Goal: Task Accomplishment & Management: Complete application form

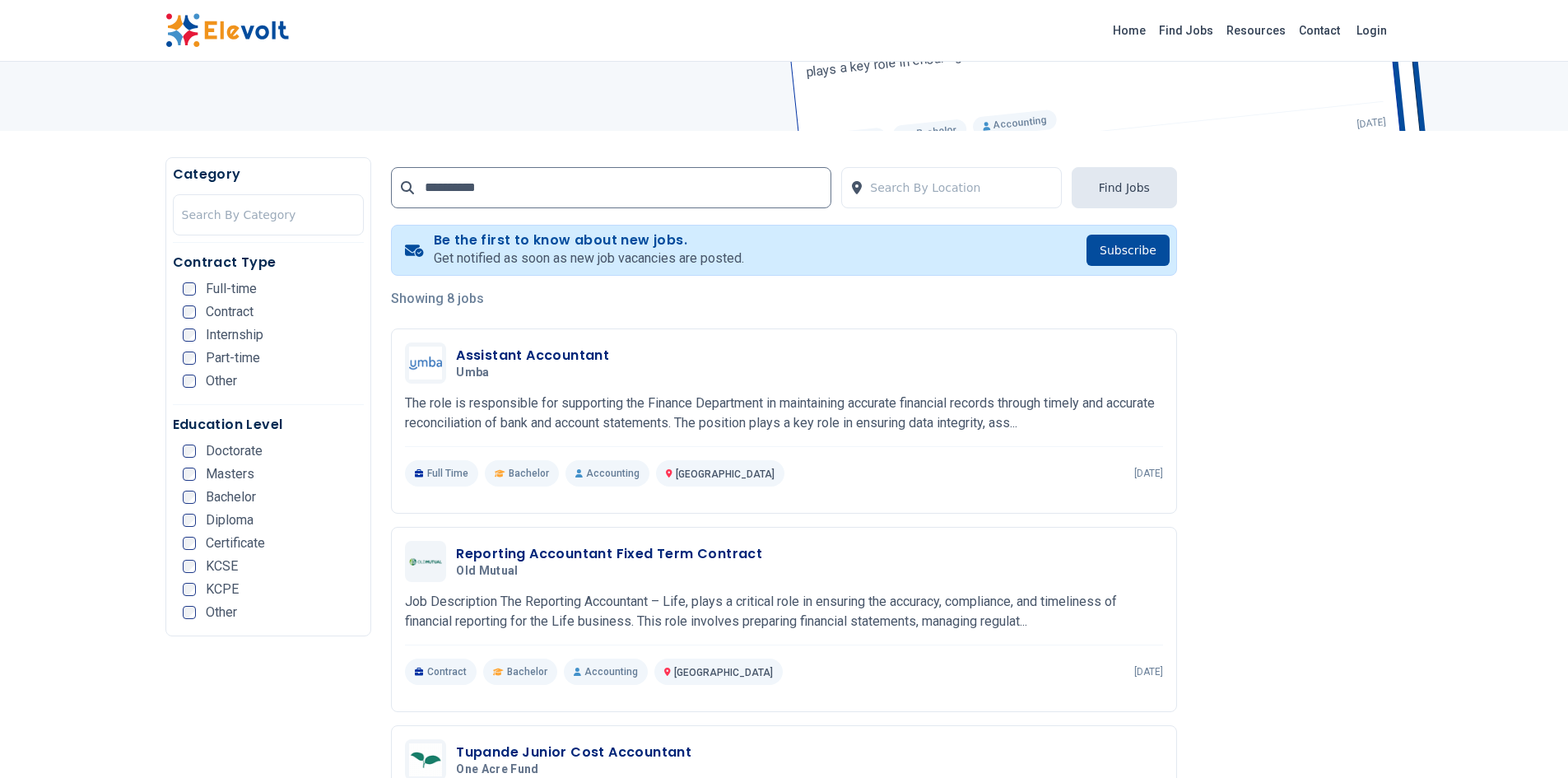
scroll to position [222, 0]
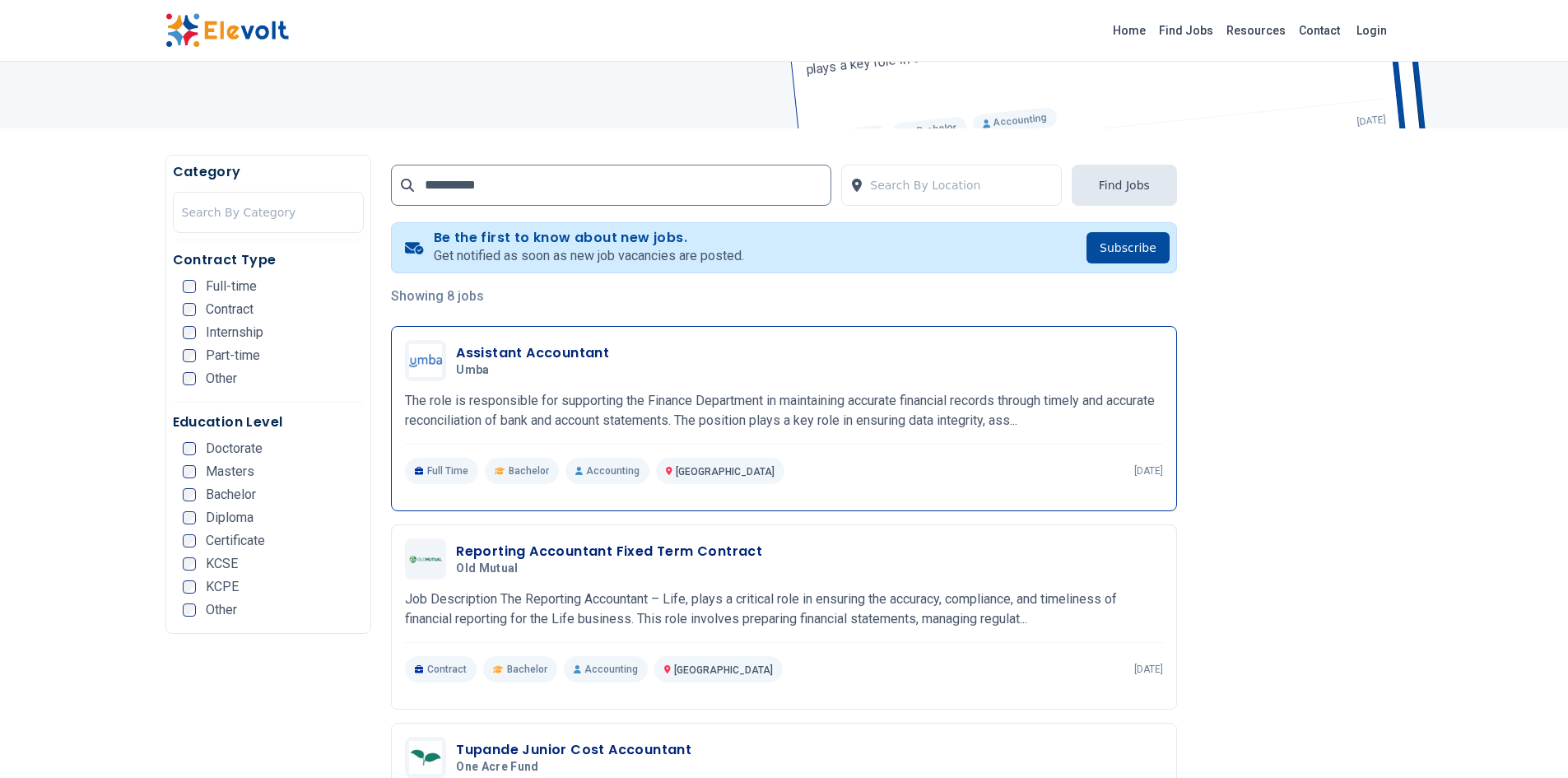
click at [473, 351] on h3 "Assistant Accountant" at bounding box center [533, 353] width 153 height 20
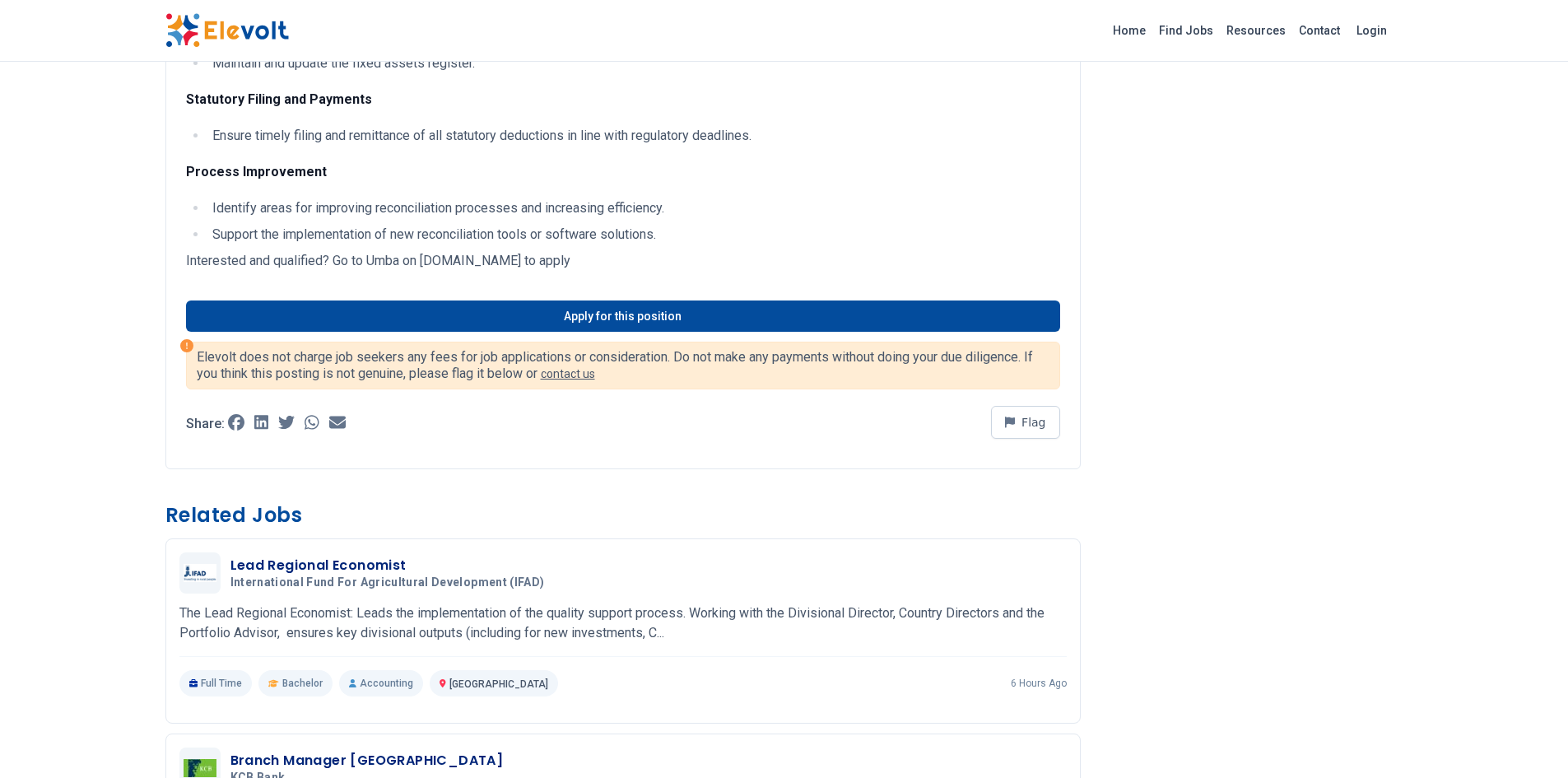
scroll to position [775, 0]
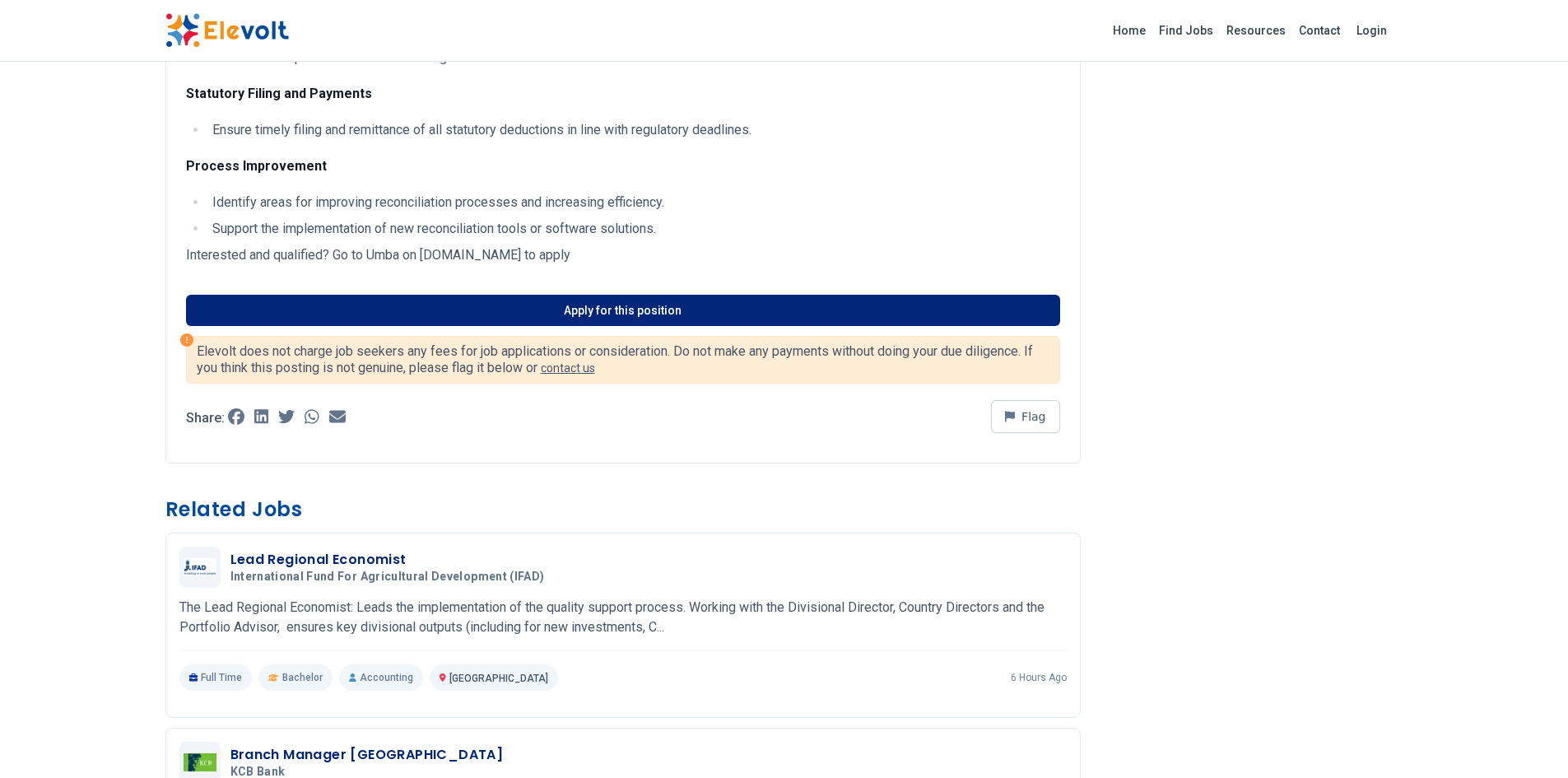
click at [409, 316] on link "Apply for this position" at bounding box center [623, 310] width 874 height 31
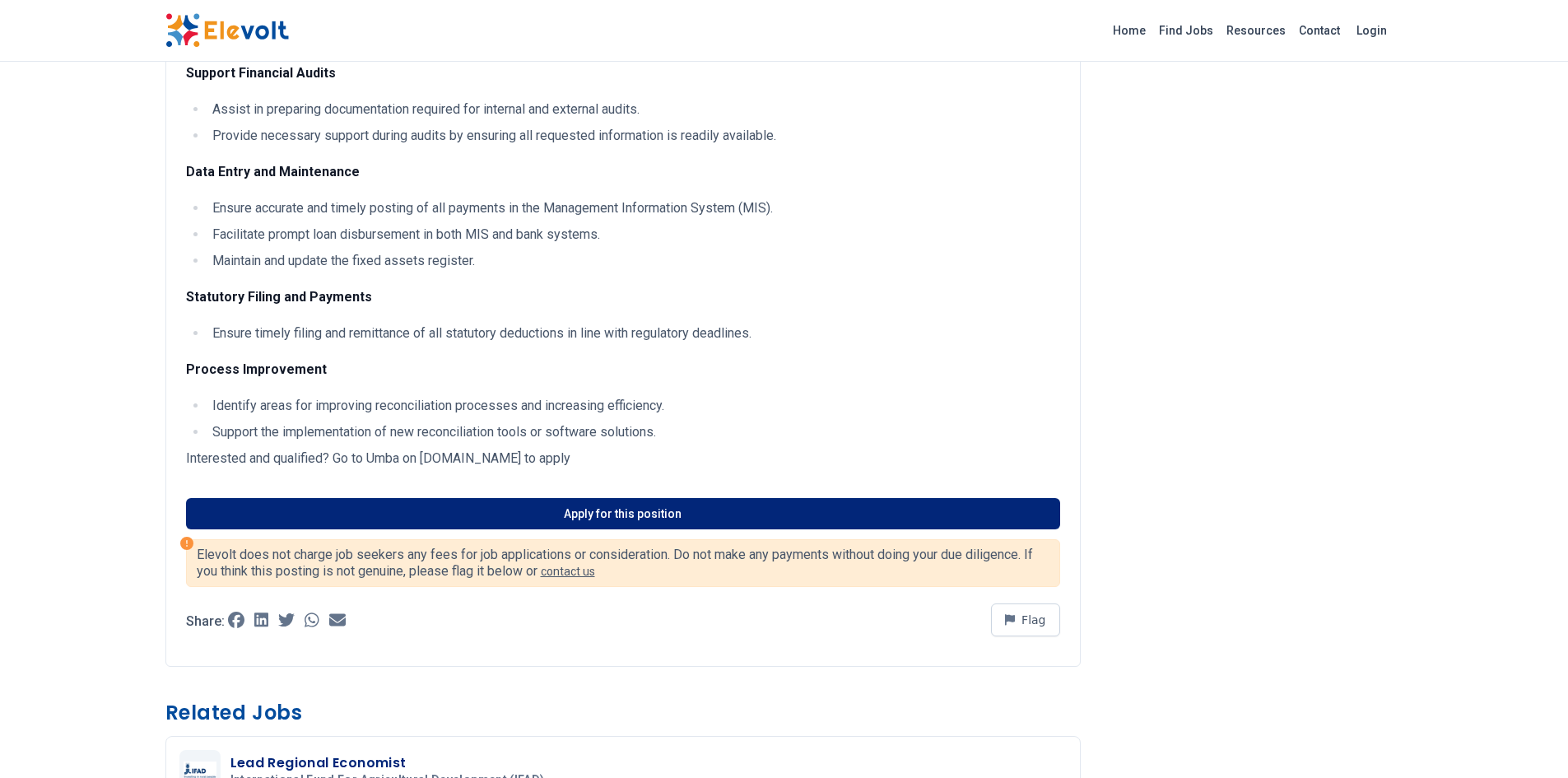
scroll to position [569, 0]
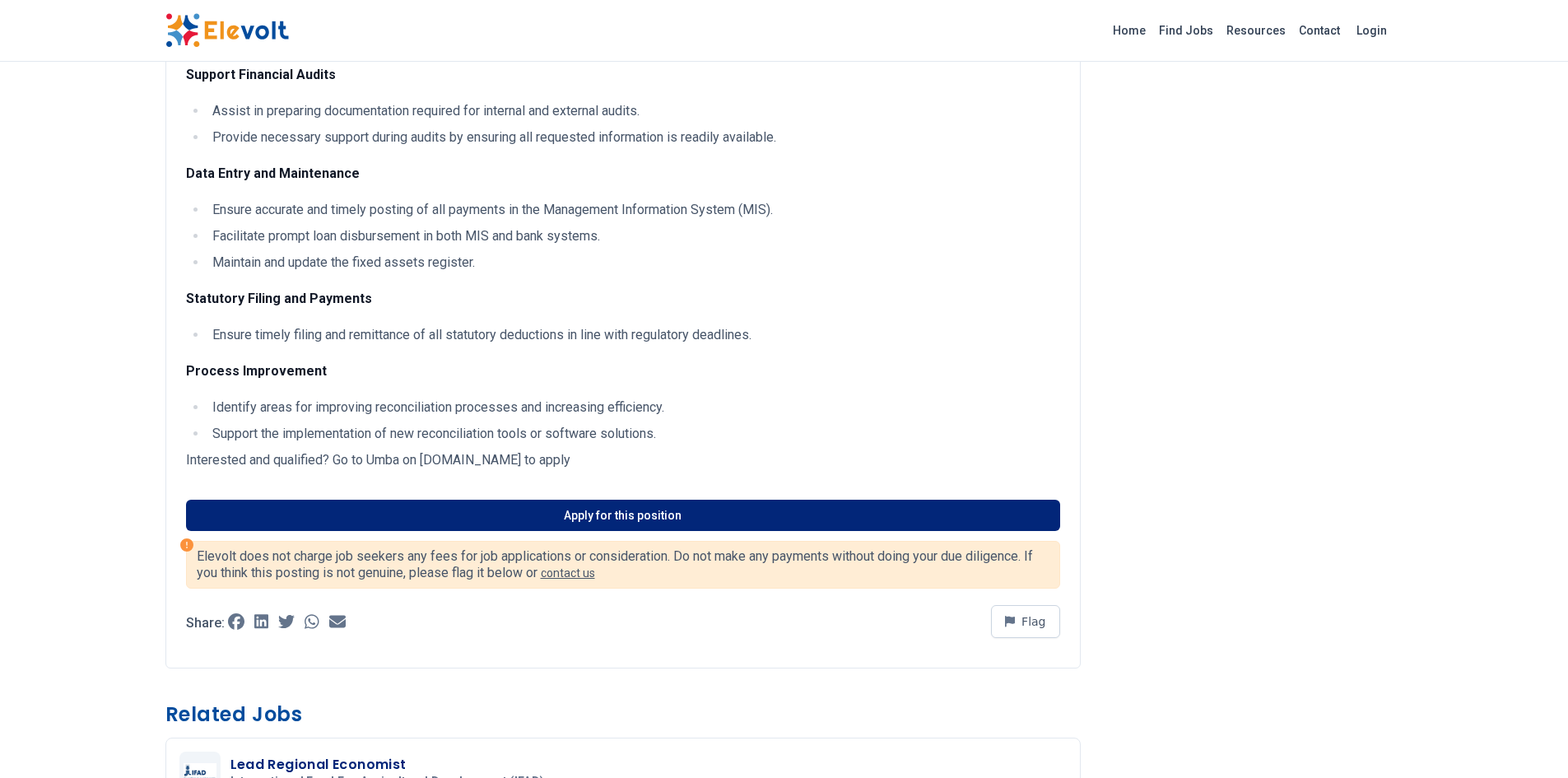
click at [471, 514] on link "Apply for this position" at bounding box center [623, 515] width 874 height 31
click at [624, 505] on link "Apply for this position" at bounding box center [623, 515] width 874 height 31
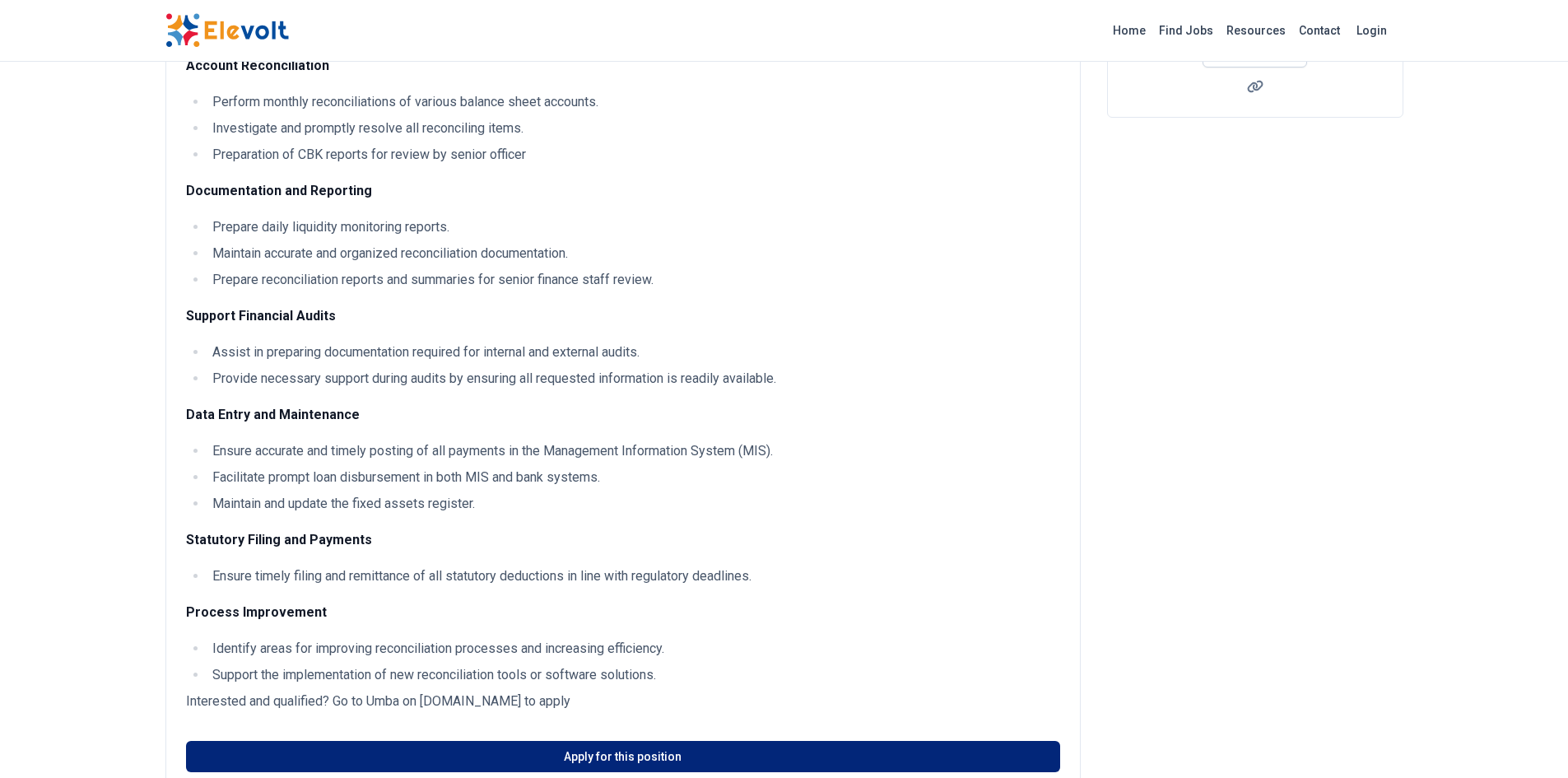
scroll to position [324, 0]
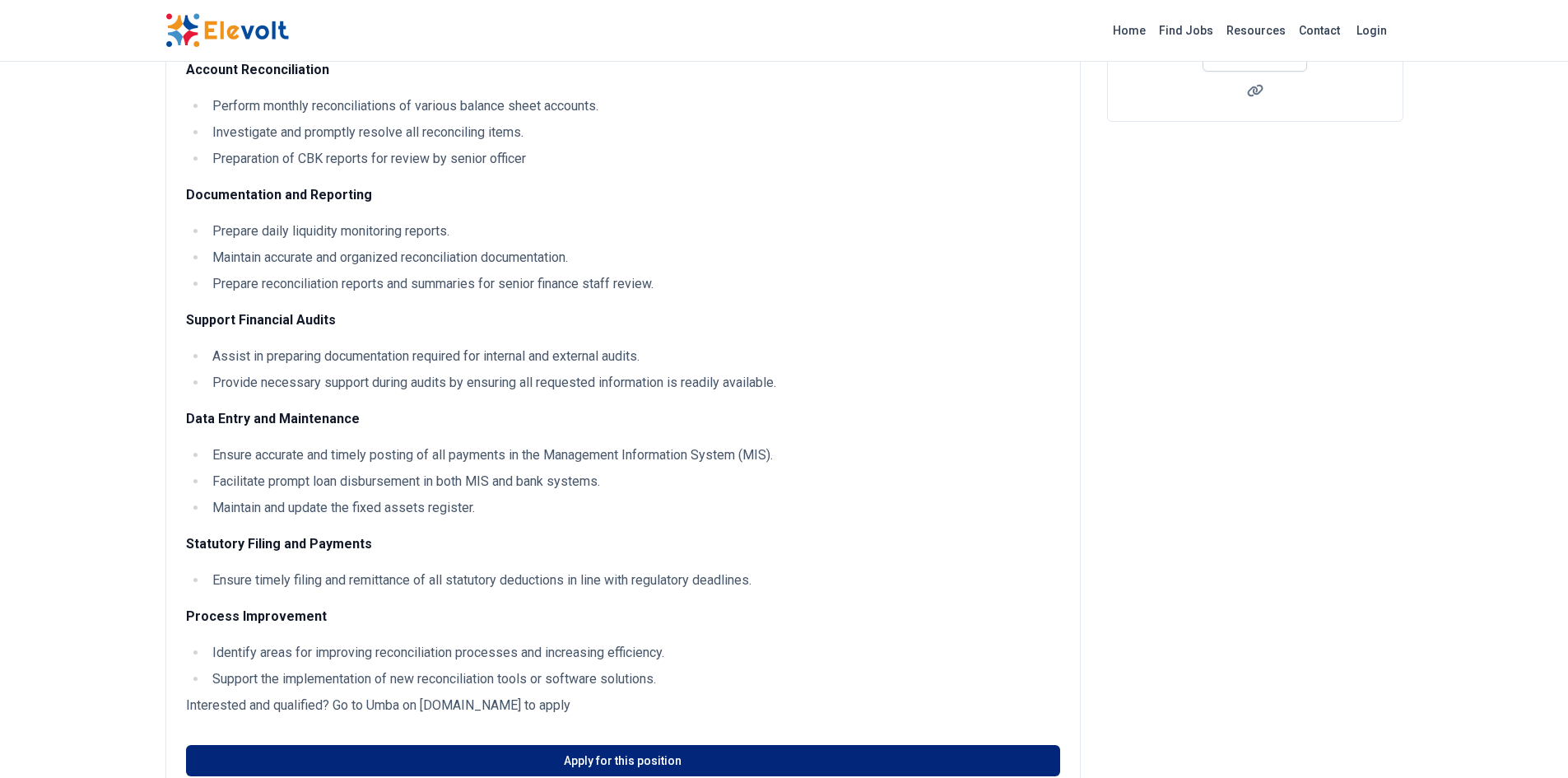
click at [389, 748] on link "Apply for this position" at bounding box center [623, 761] width 874 height 31
click at [504, 755] on link "Apply for this position" at bounding box center [623, 761] width 874 height 31
click at [530, 746] on link "Apply for this position" at bounding box center [623, 761] width 874 height 31
click at [601, 756] on link "Apply for this position" at bounding box center [623, 761] width 874 height 31
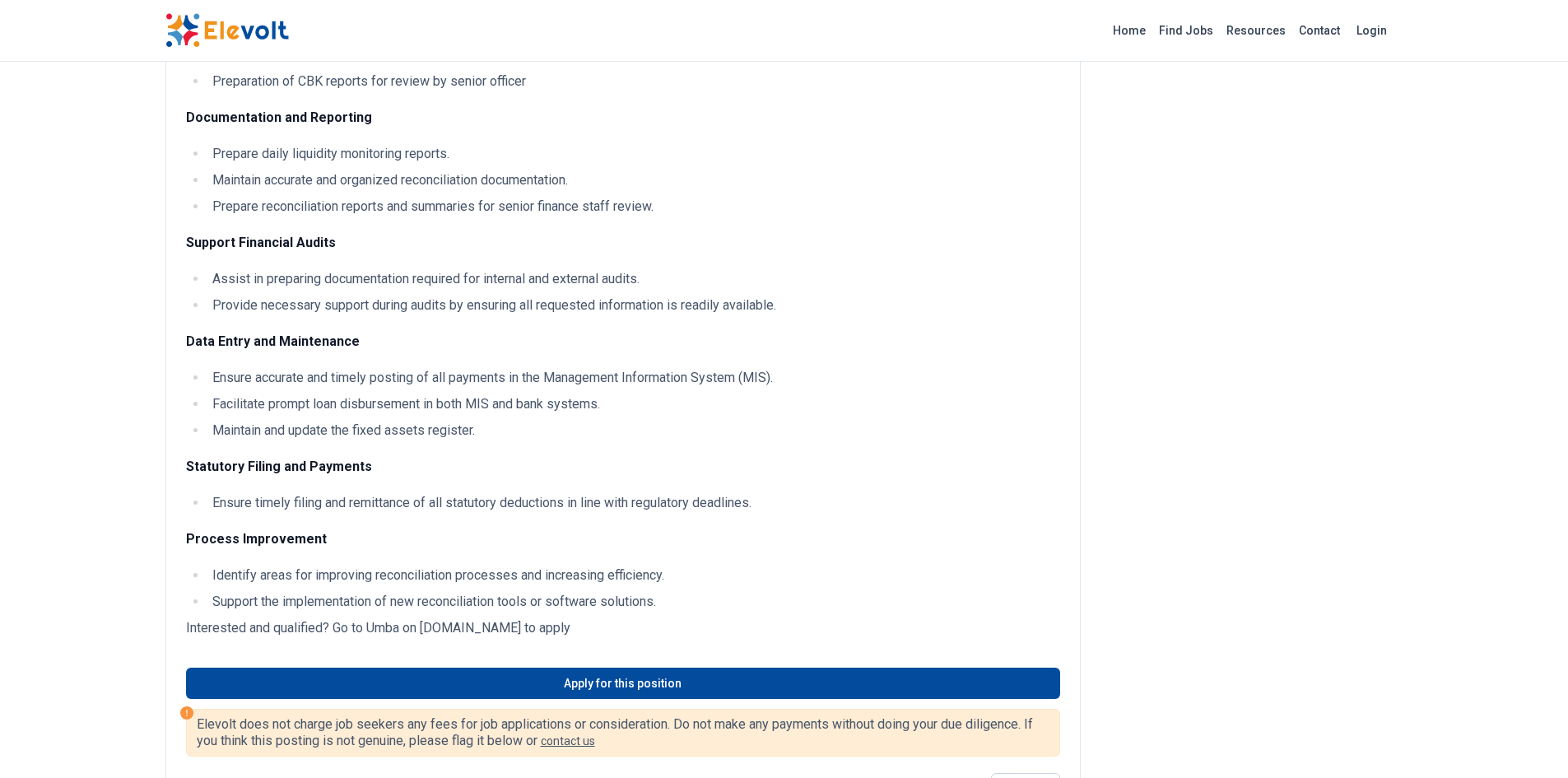
scroll to position [378, 0]
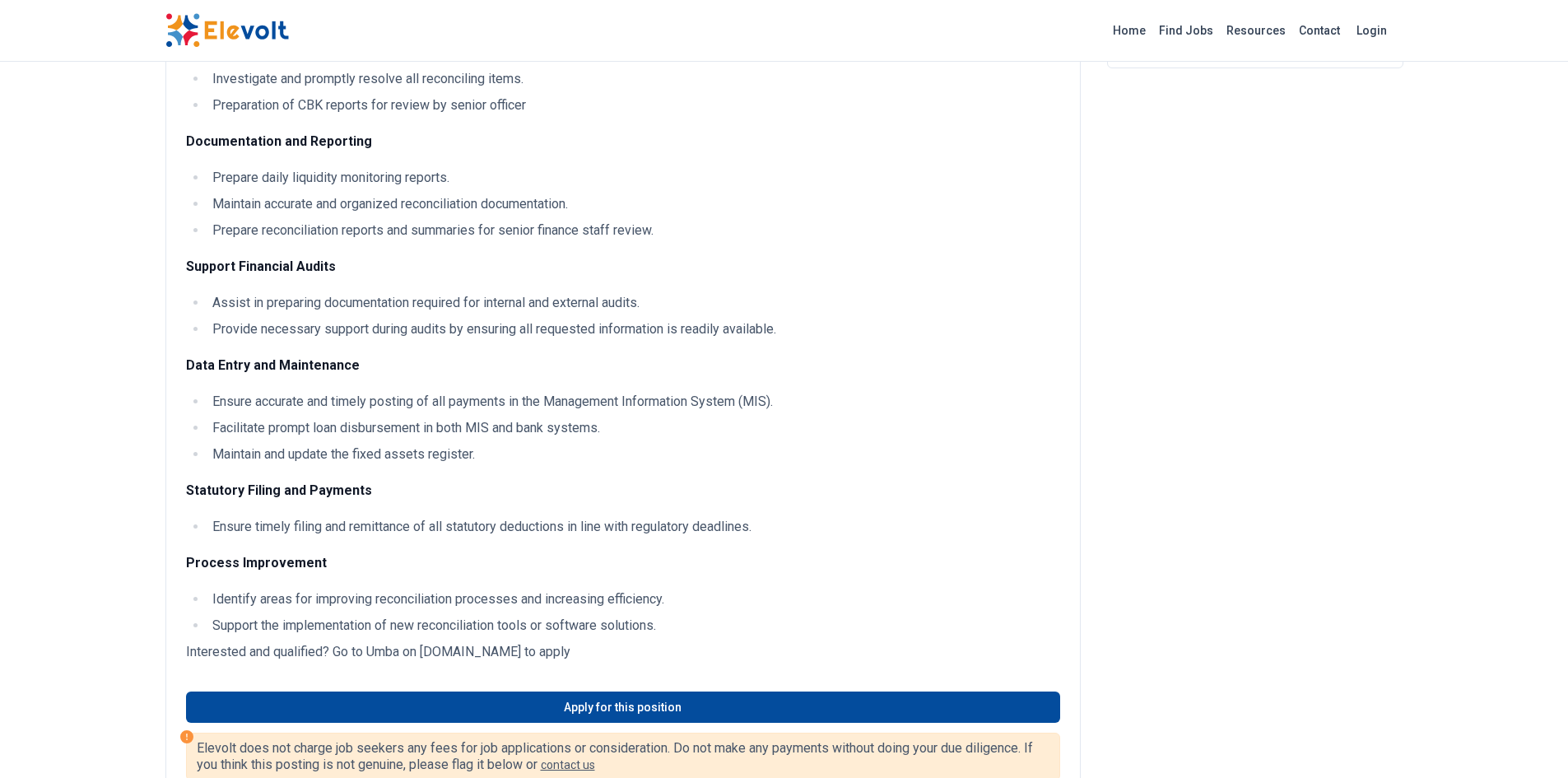
click at [252, 702] on link "Apply for this position" at bounding box center [623, 708] width 874 height 31
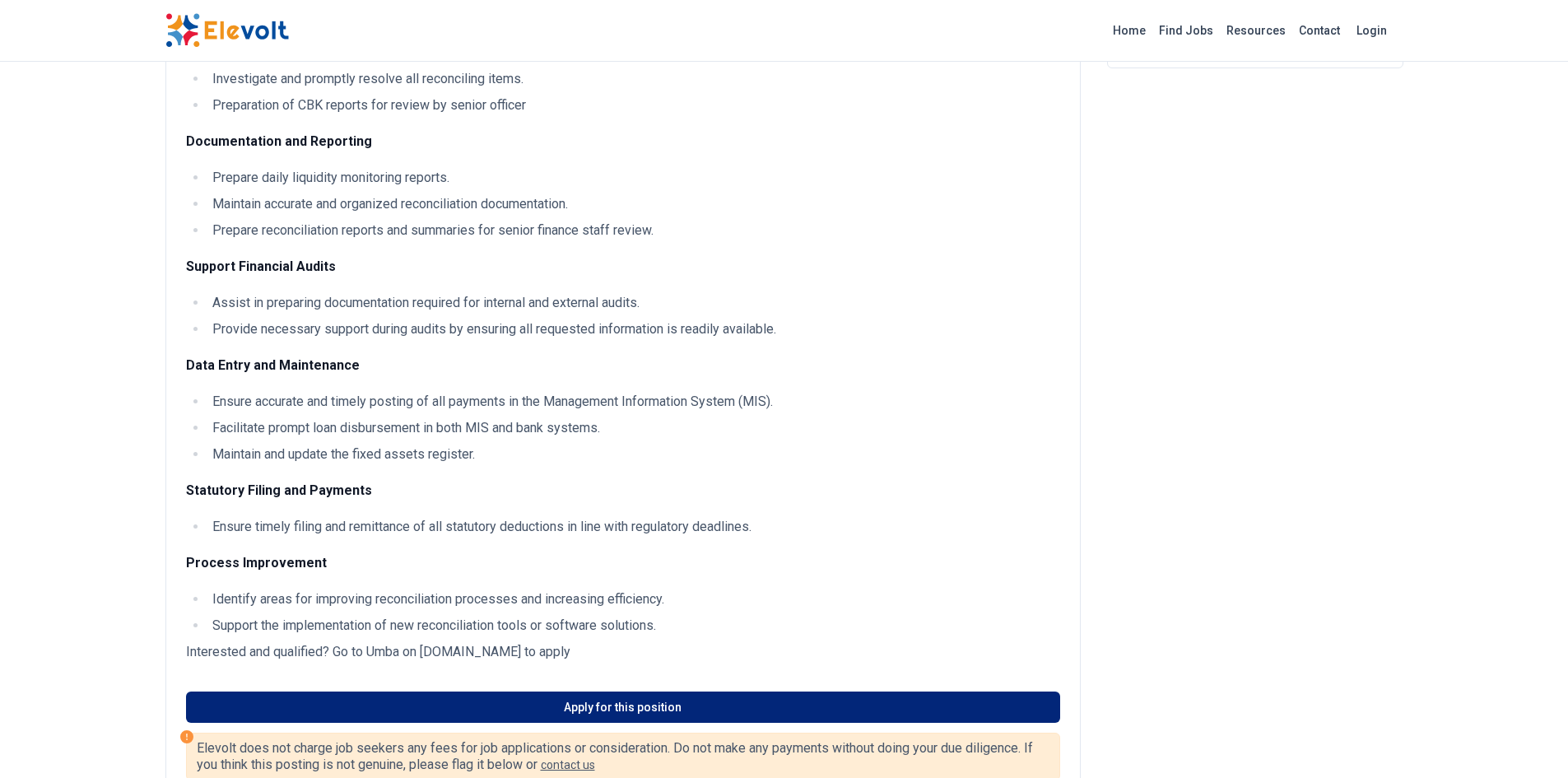
click at [577, 703] on link "Apply for this position" at bounding box center [623, 708] width 874 height 31
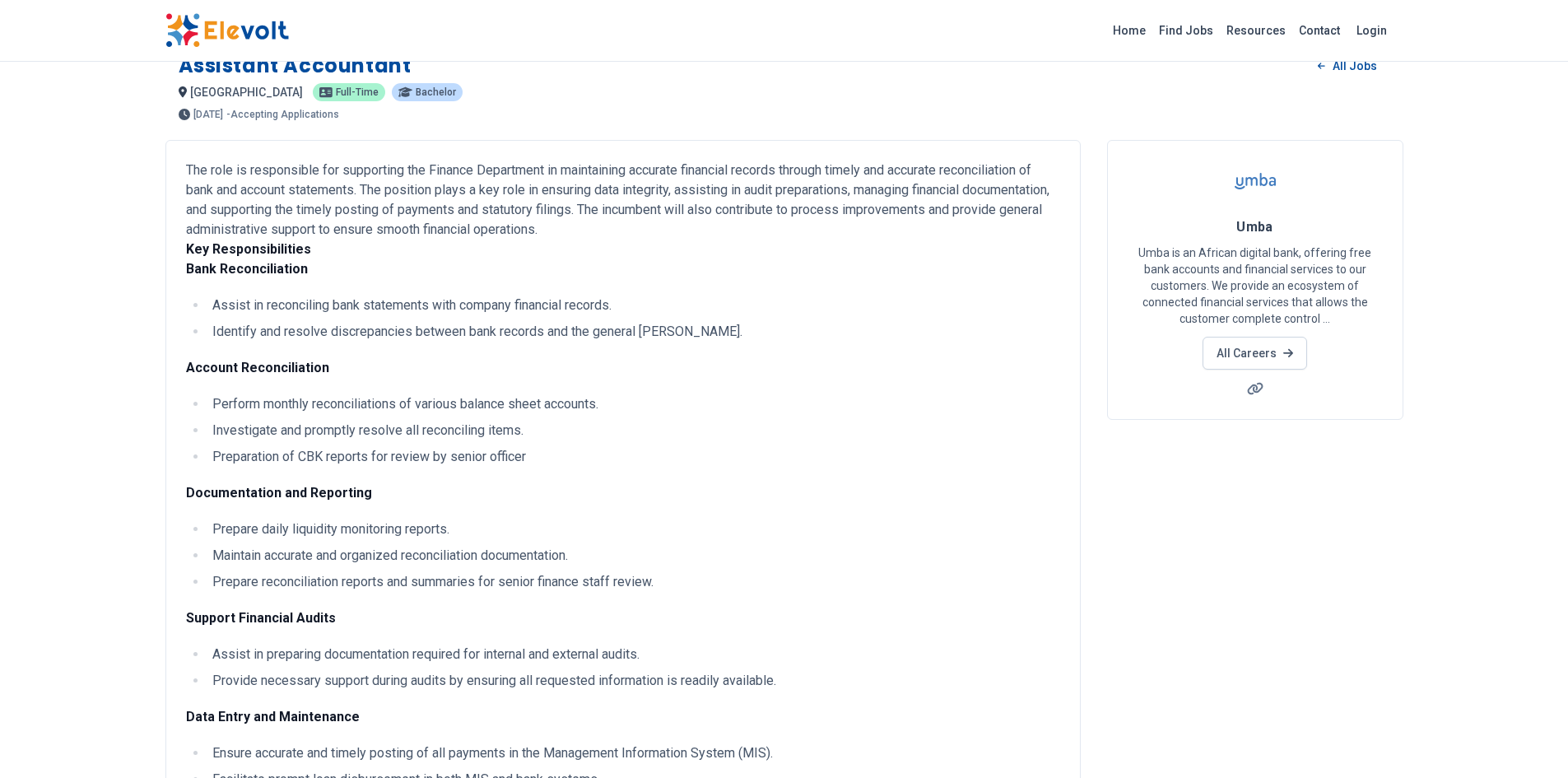
scroll to position [0, 0]
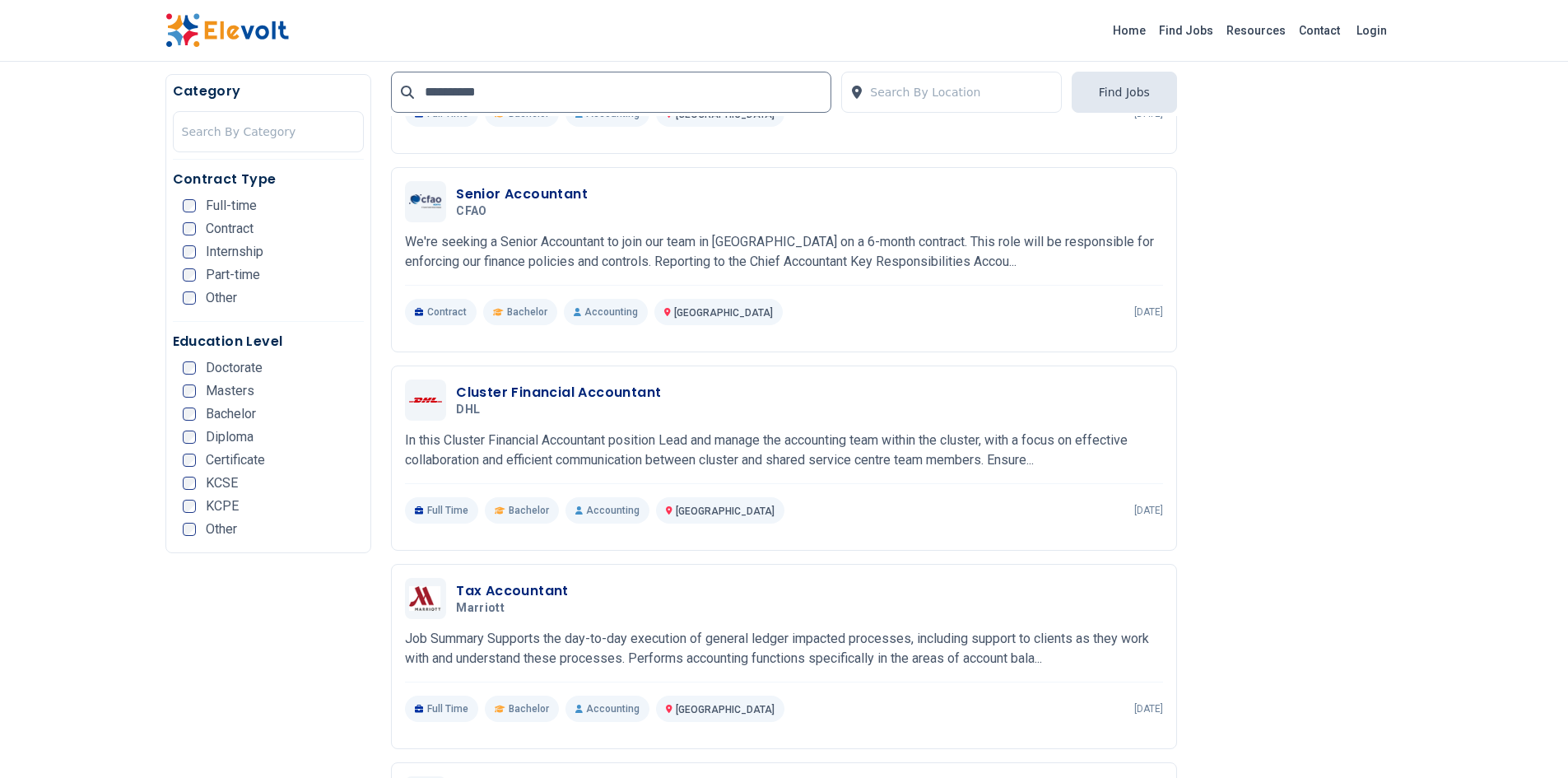
scroll to position [1179, 0]
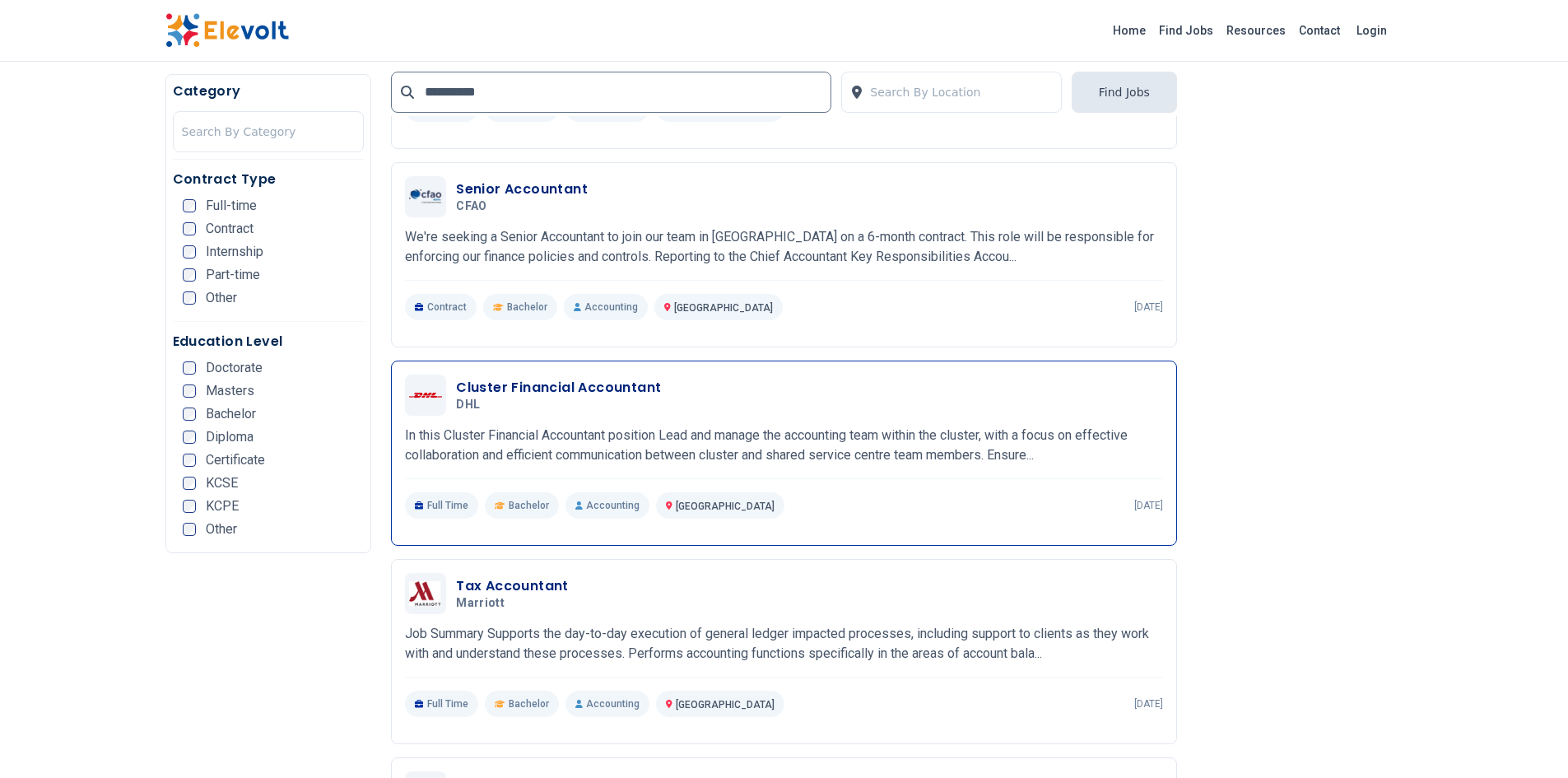
click at [509, 390] on h3 "Cluster Financial Accountant" at bounding box center [559, 388] width 205 height 20
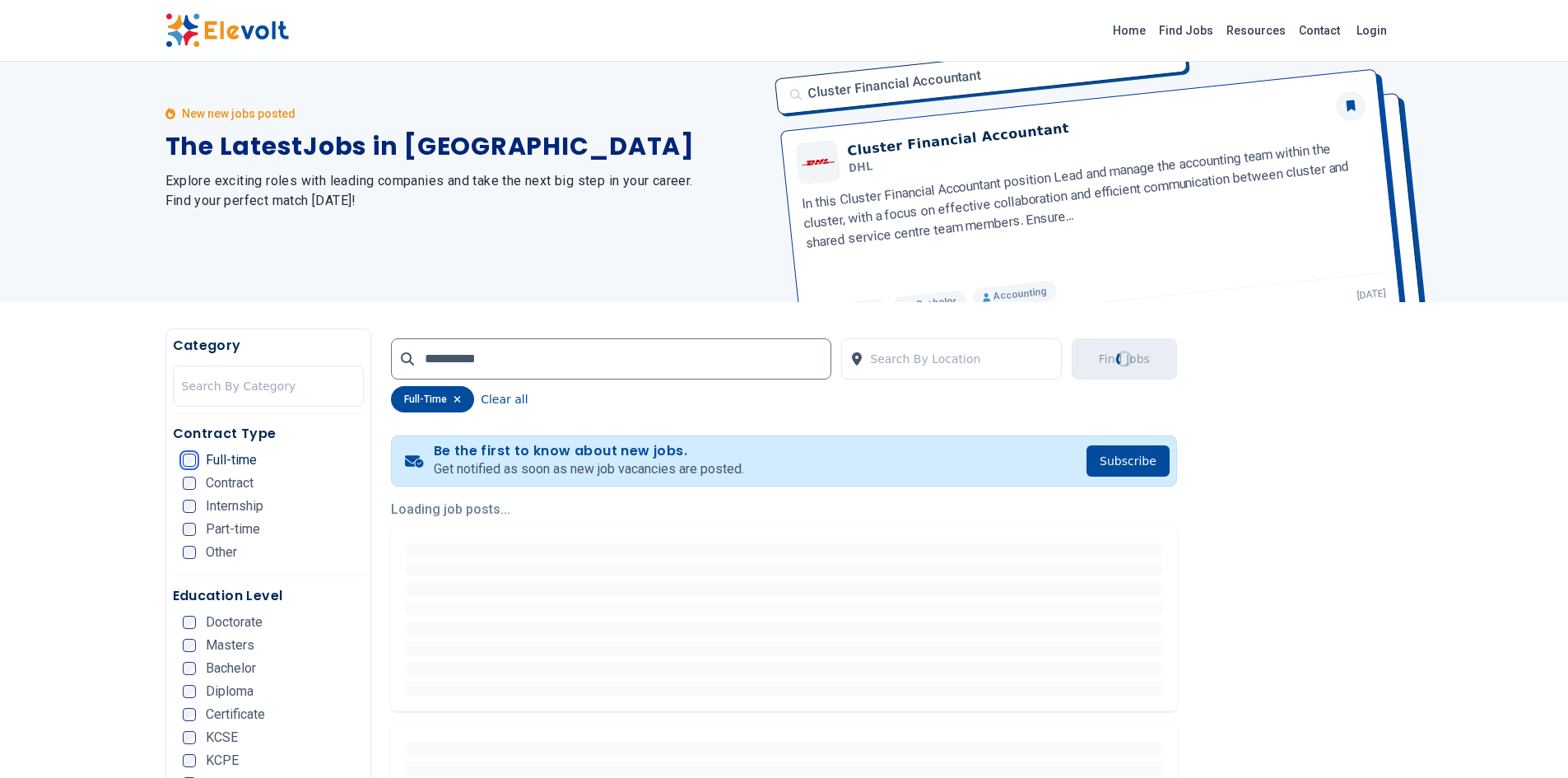
scroll to position [0, 0]
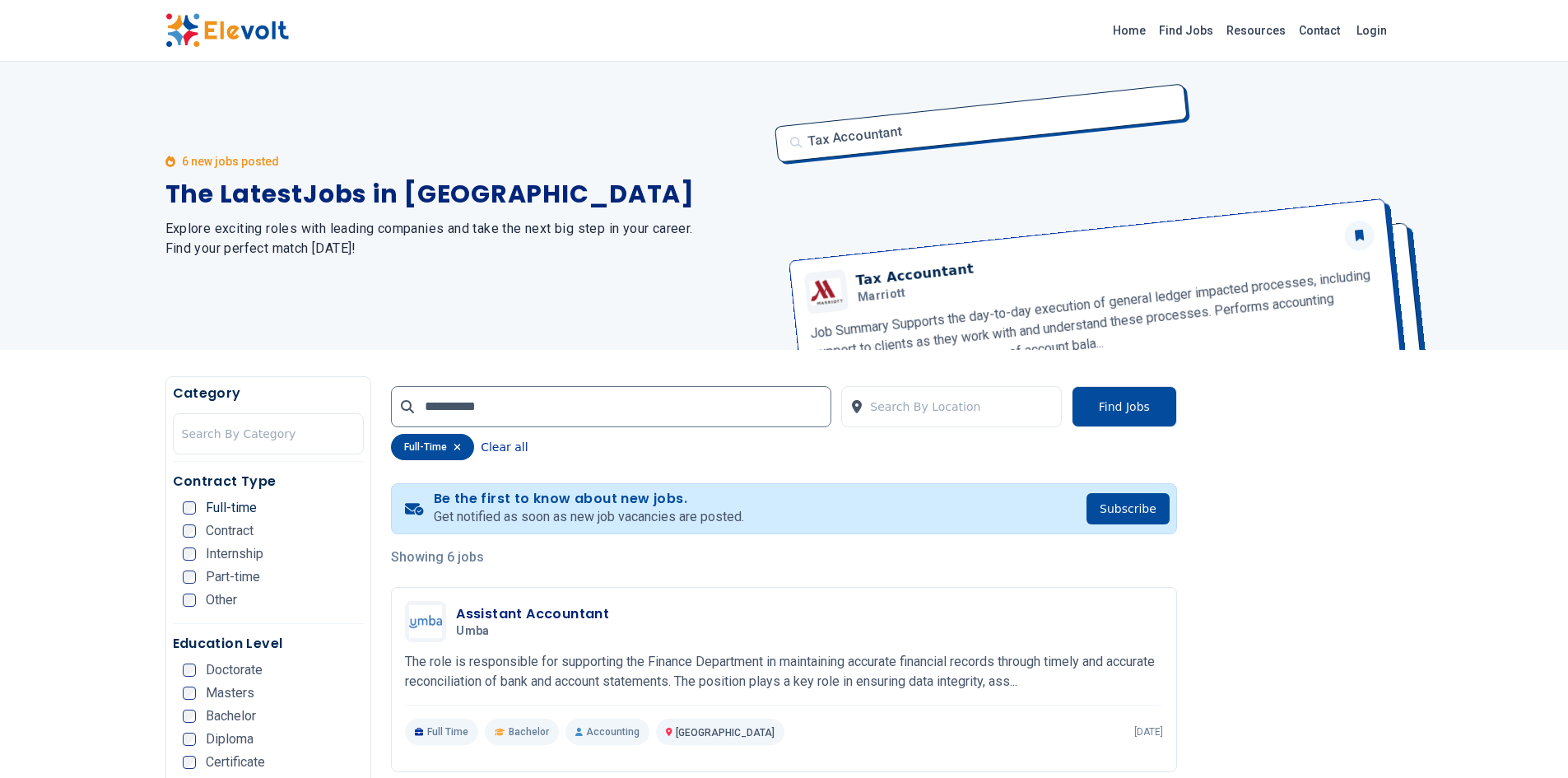
click at [493, 447] on button "Clear all" at bounding box center [504, 447] width 47 height 26
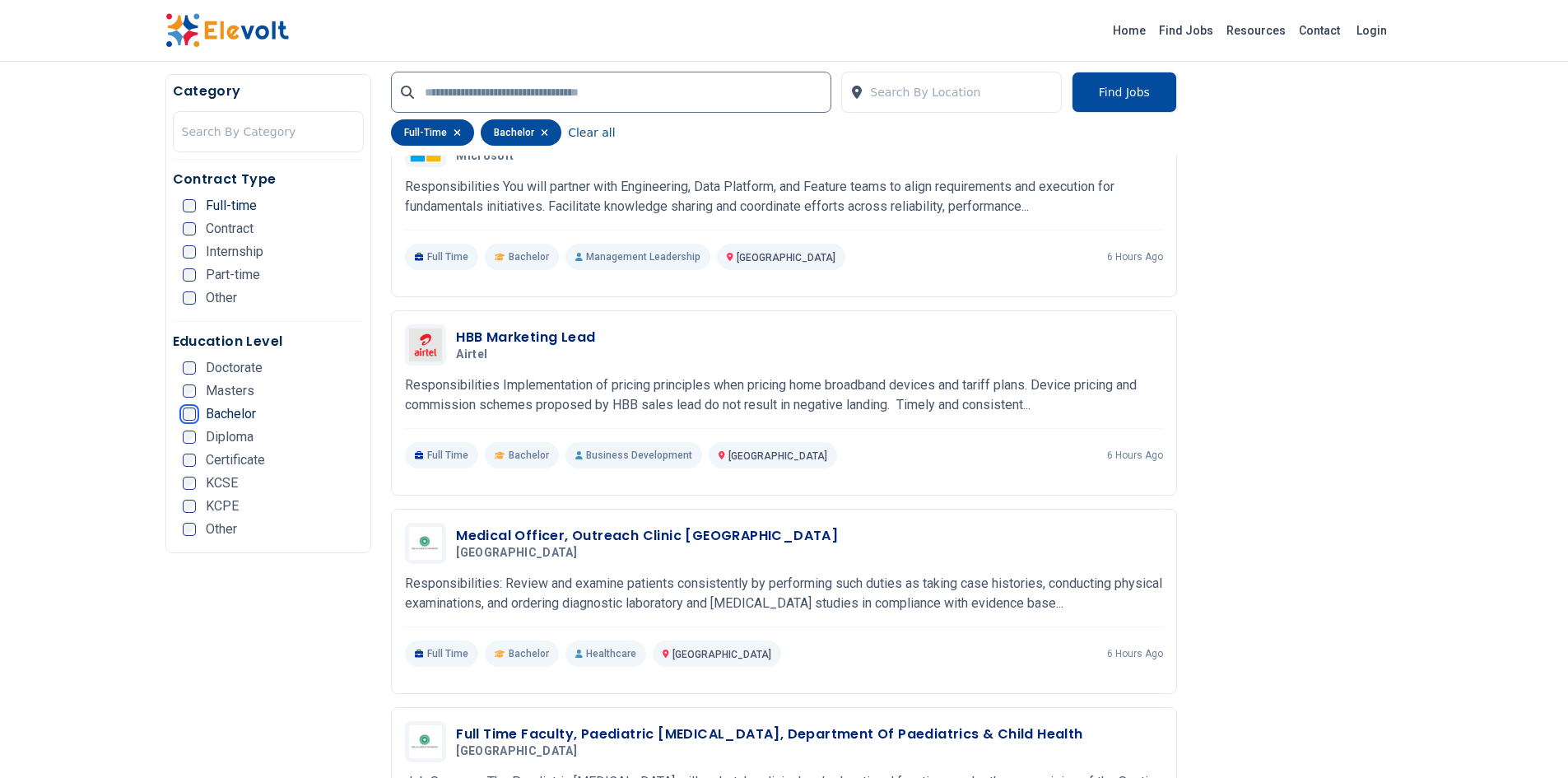
scroll to position [2660, 0]
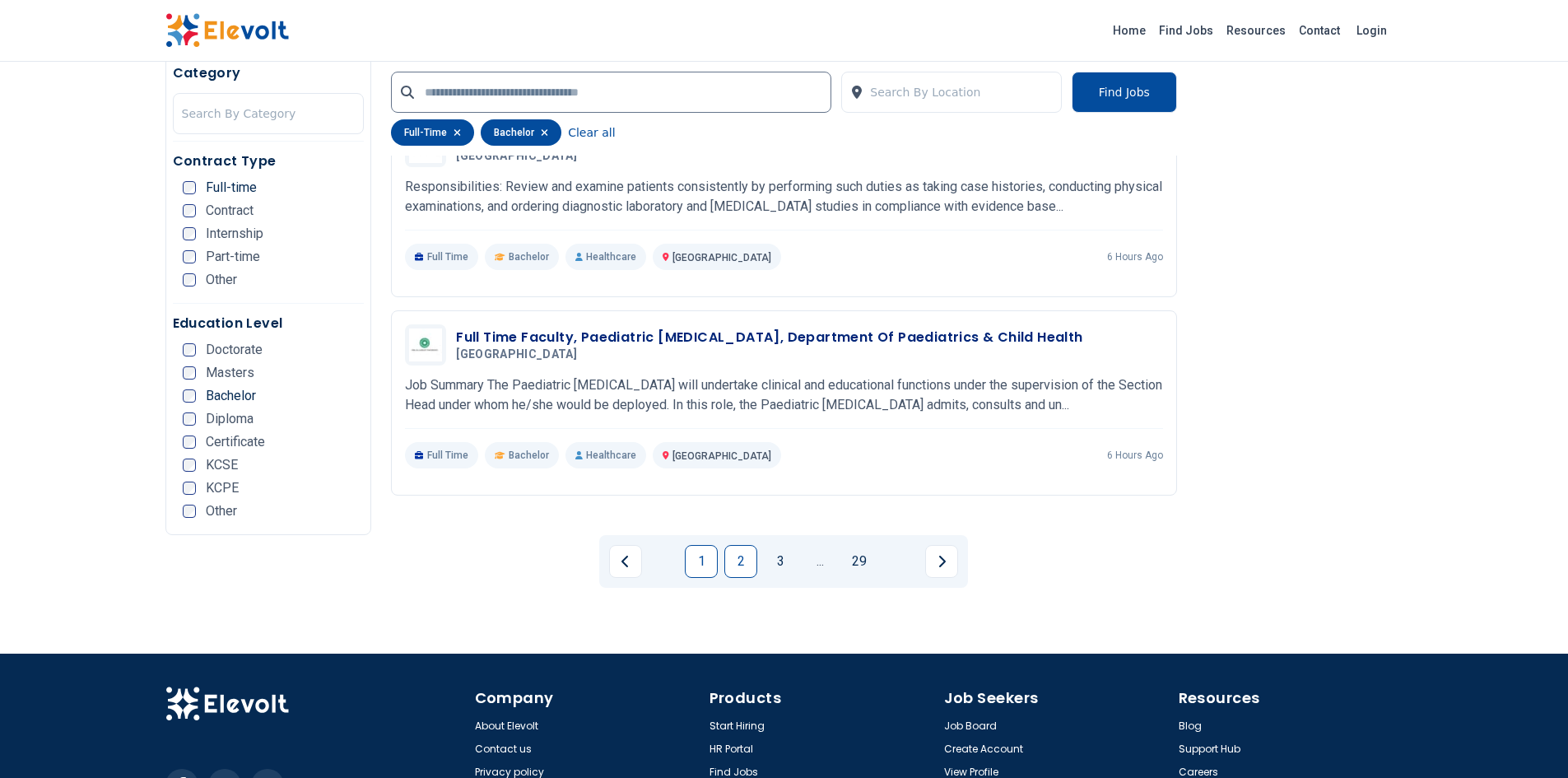
click at [737, 568] on link "2" at bounding box center [741, 562] width 33 height 33
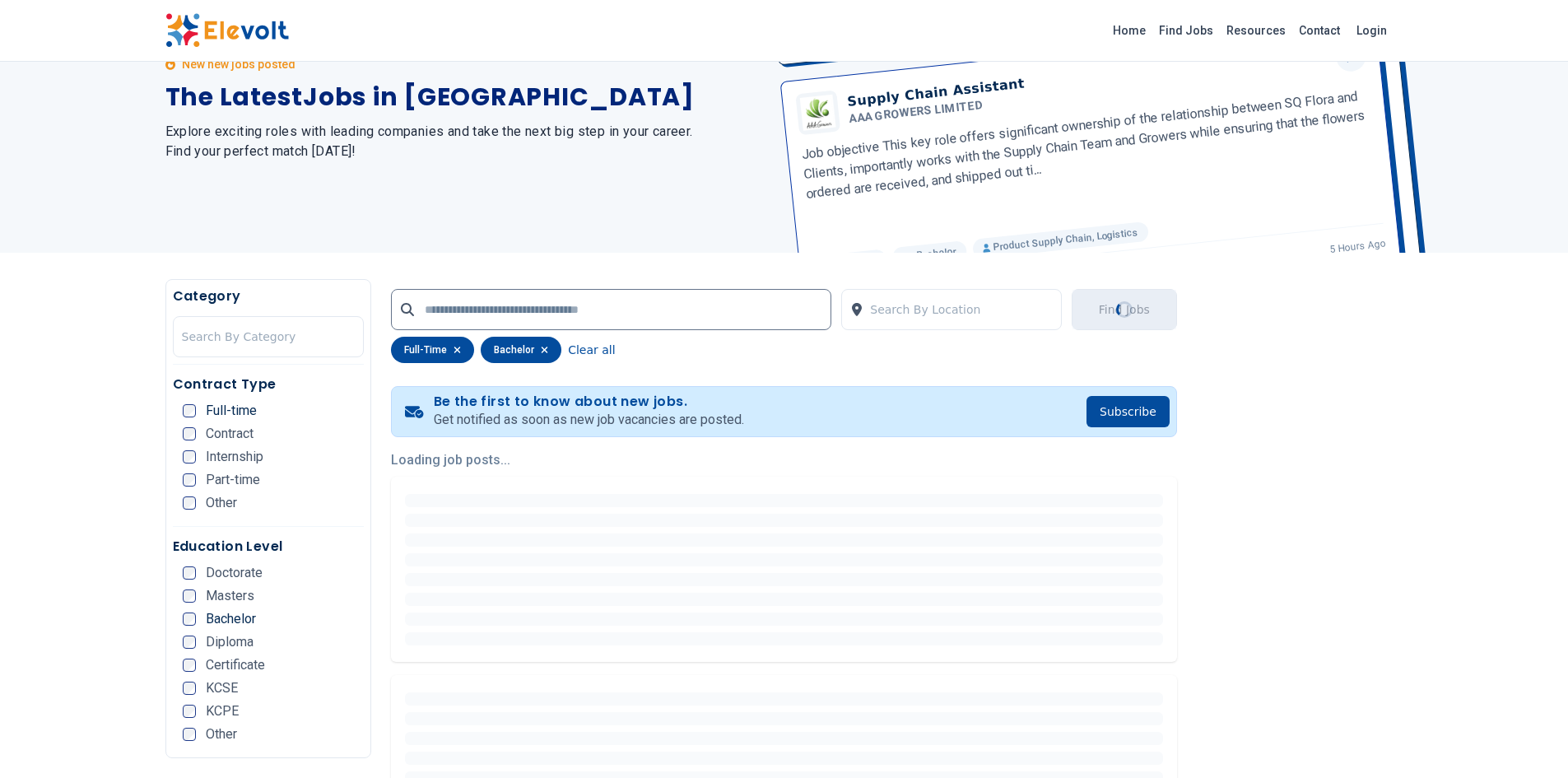
scroll to position [44, 0]
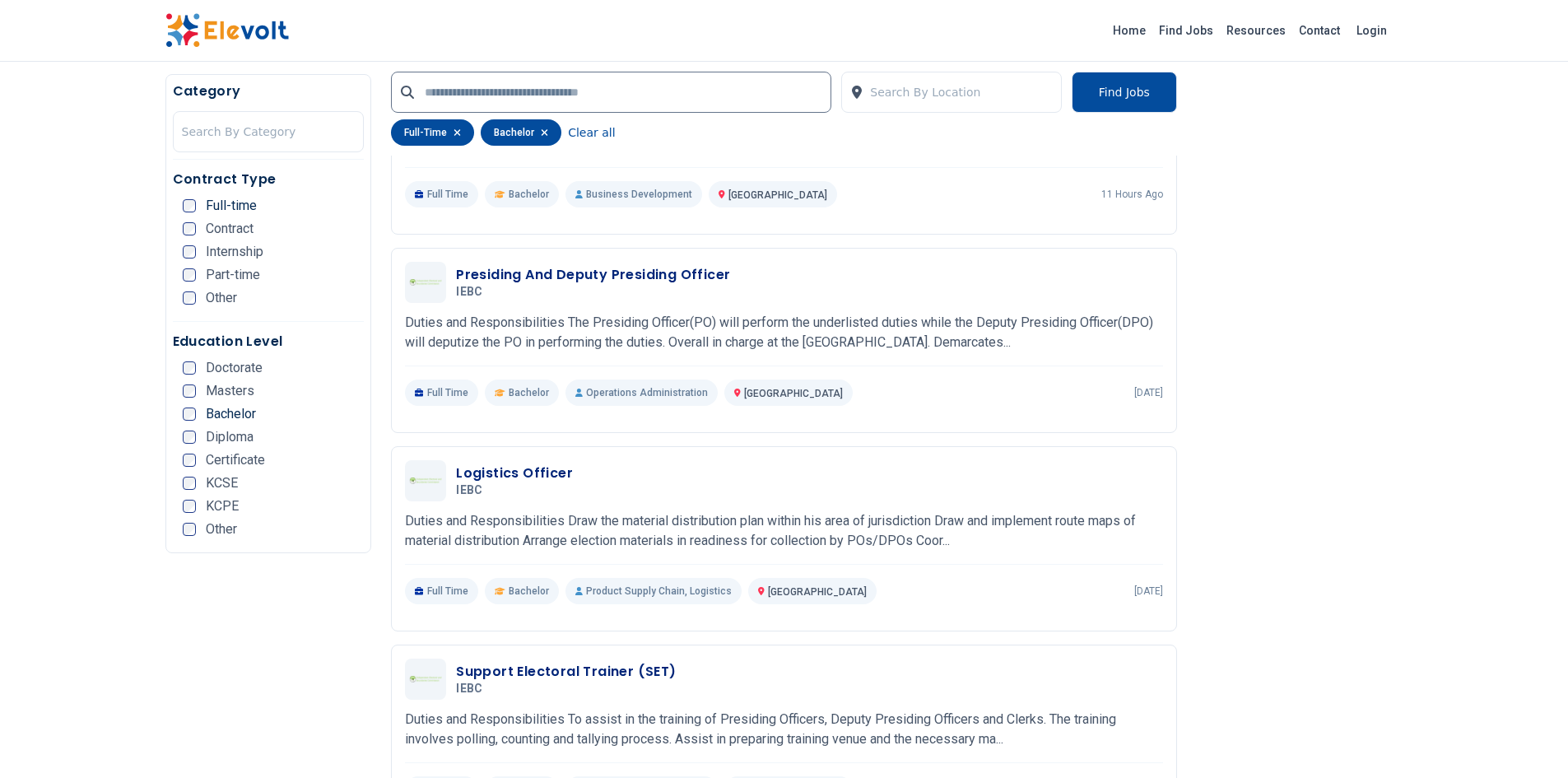
scroll to position [2743, 0]
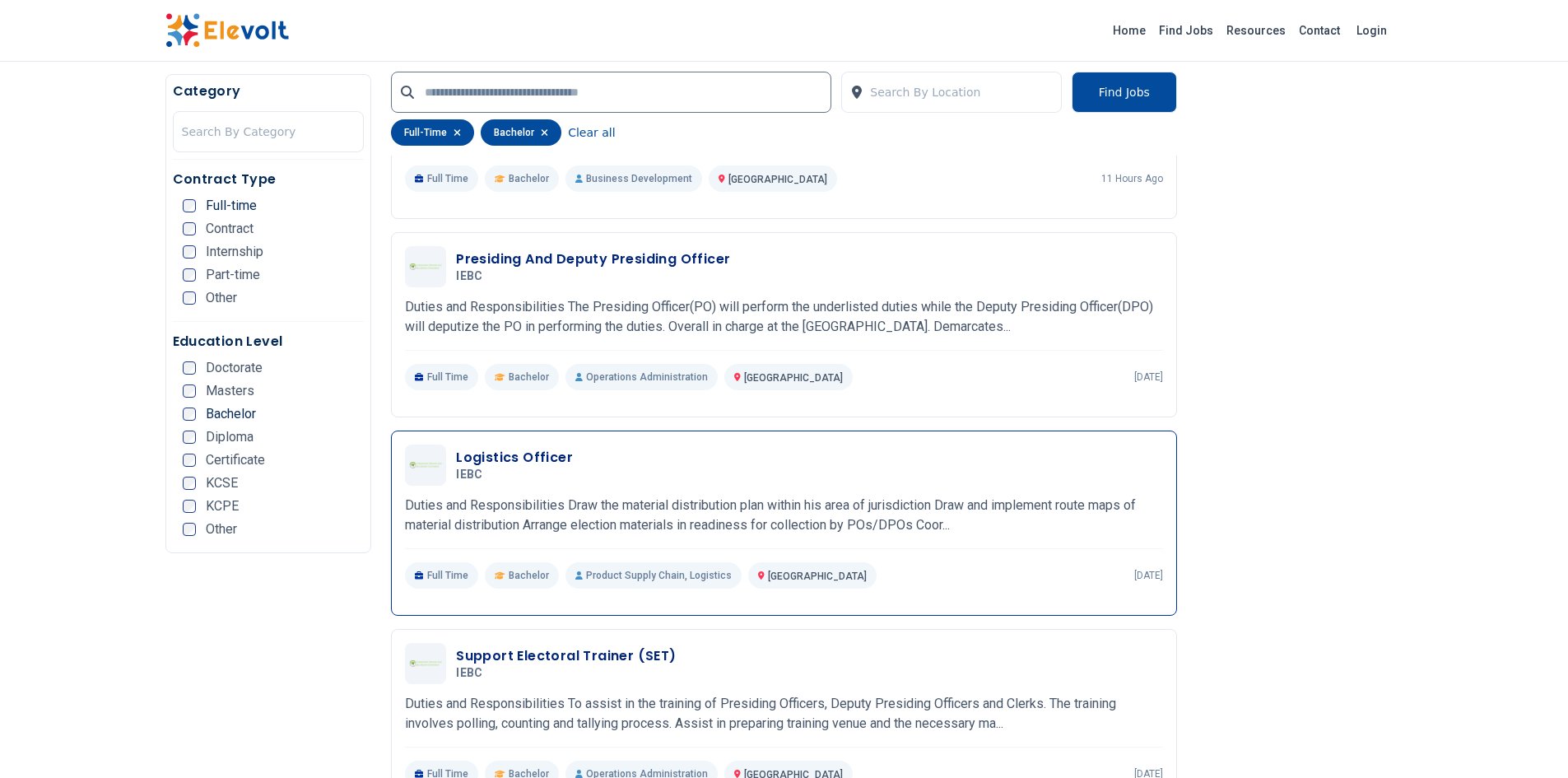
click at [460, 454] on h3 "Logistics Officer" at bounding box center [515, 457] width 116 height 20
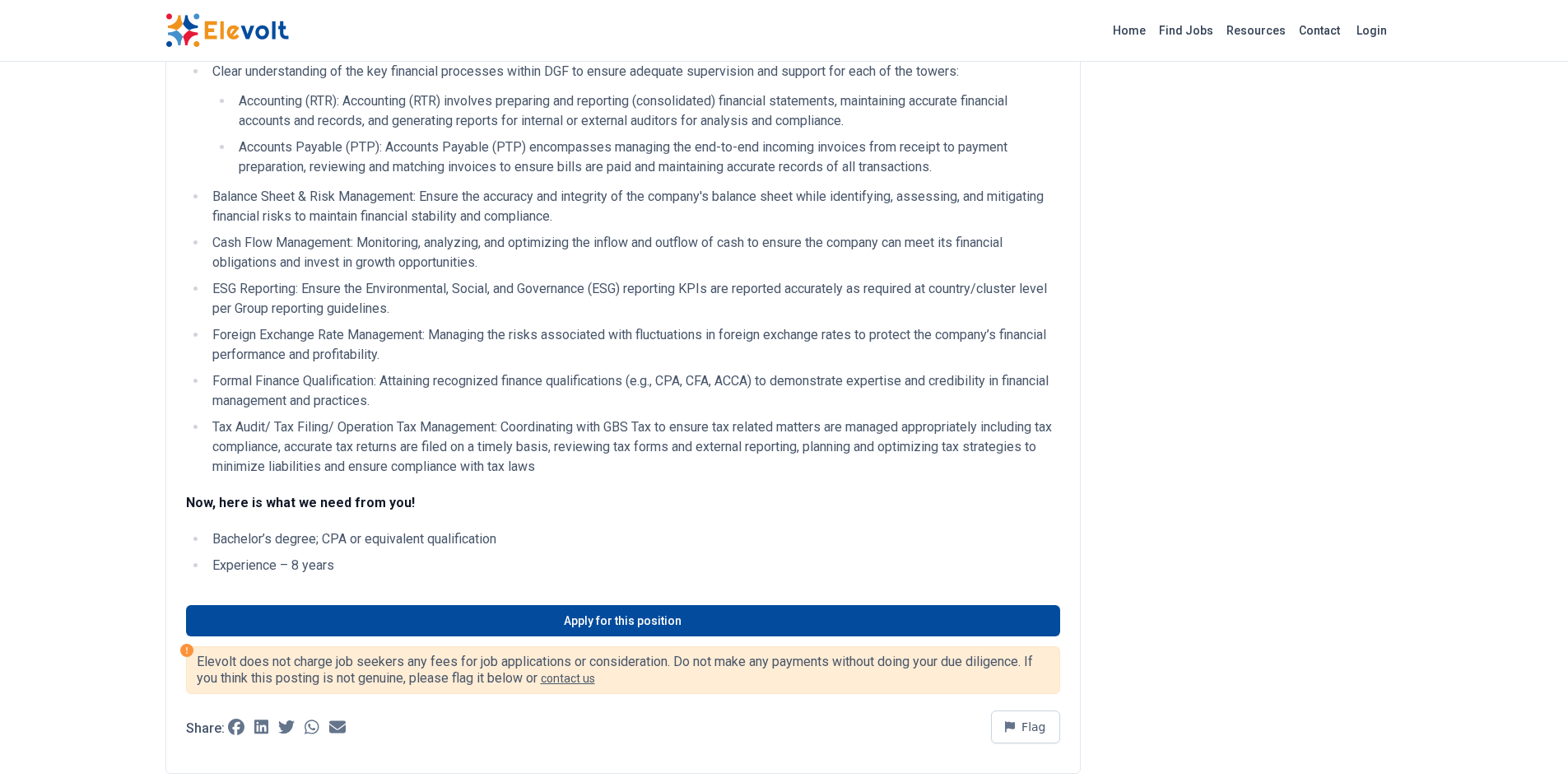
scroll to position [908, 0]
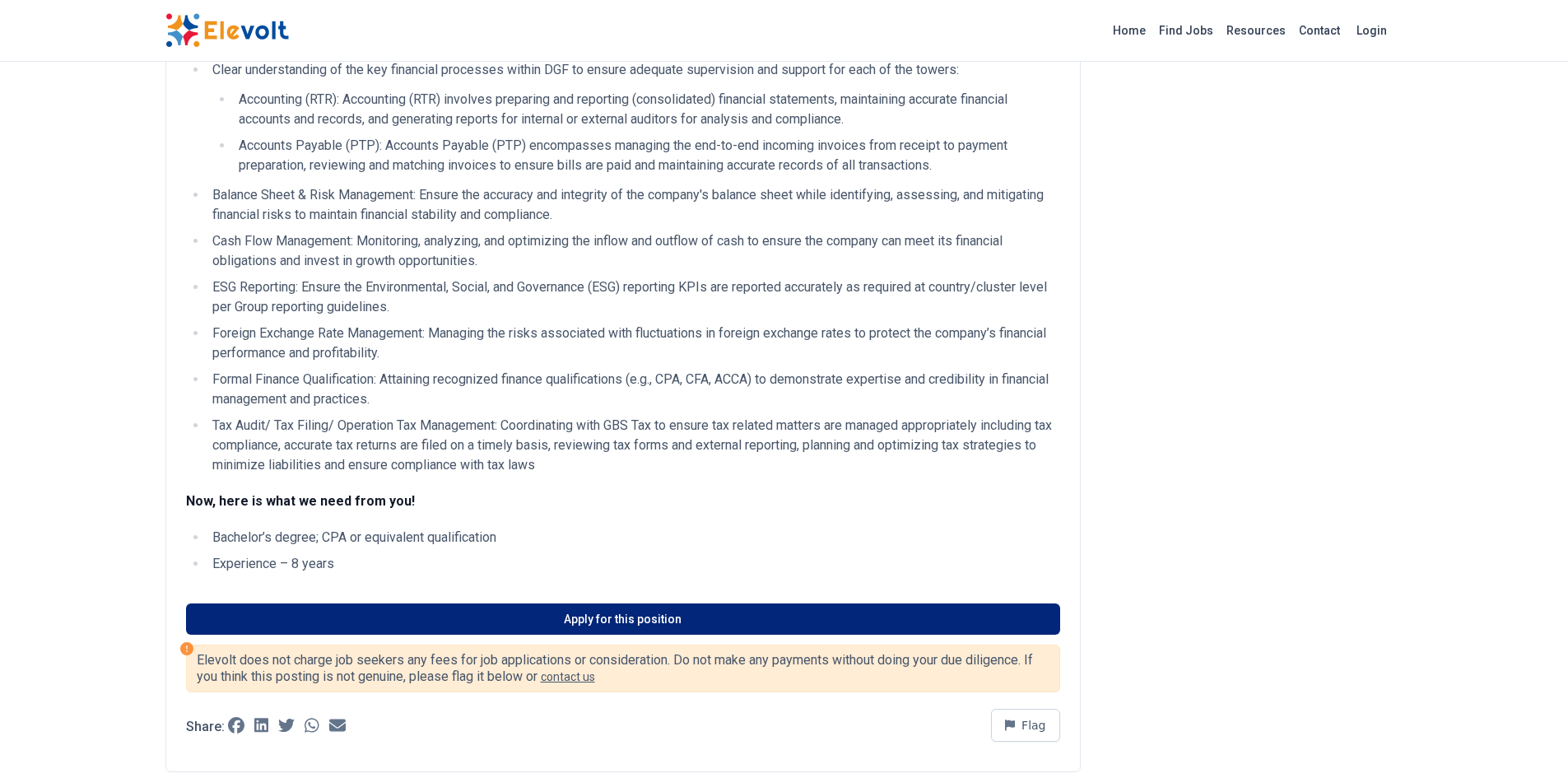
click at [292, 617] on link "Apply for this position" at bounding box center [623, 619] width 874 height 31
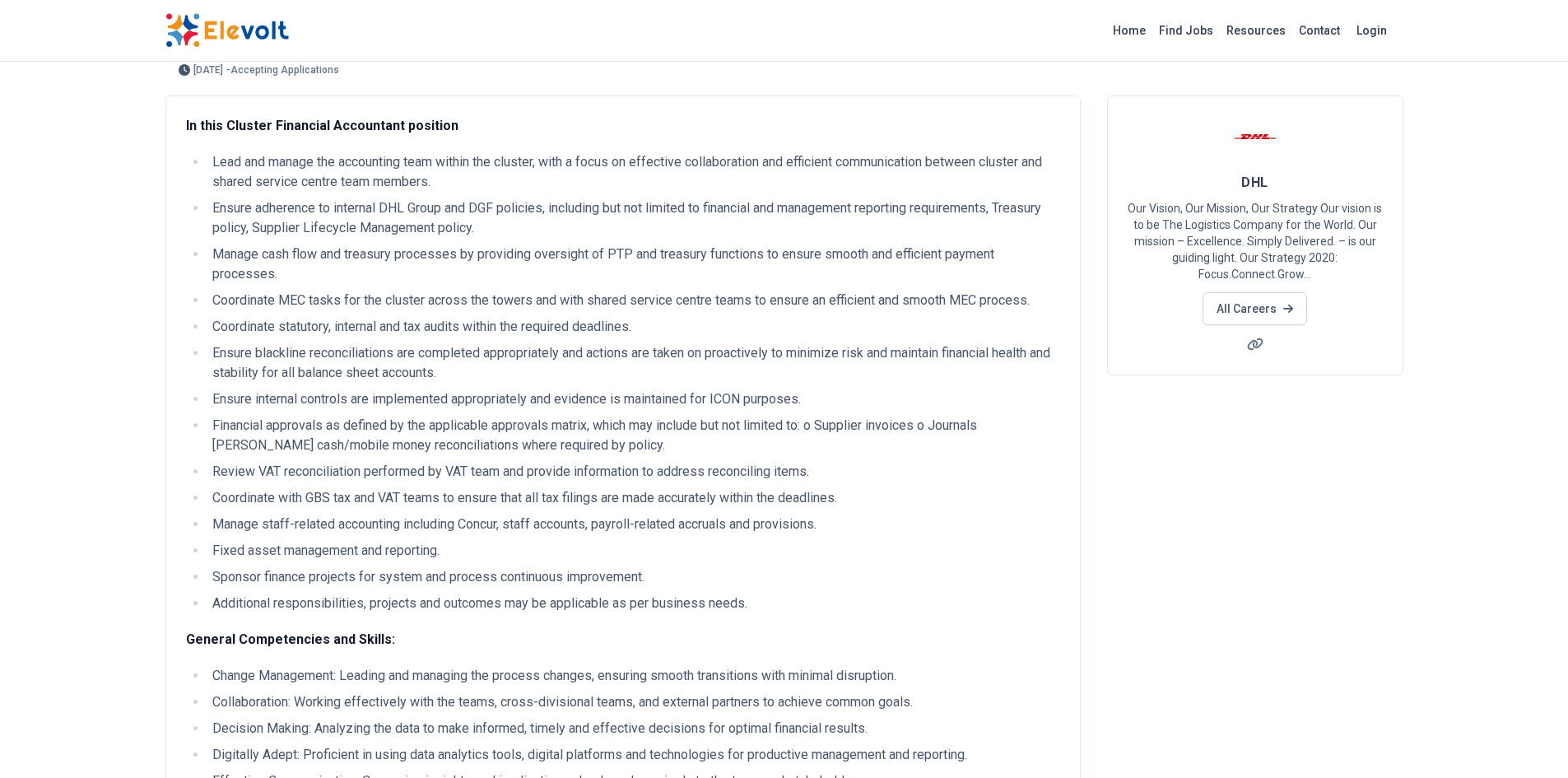
scroll to position [0, 0]
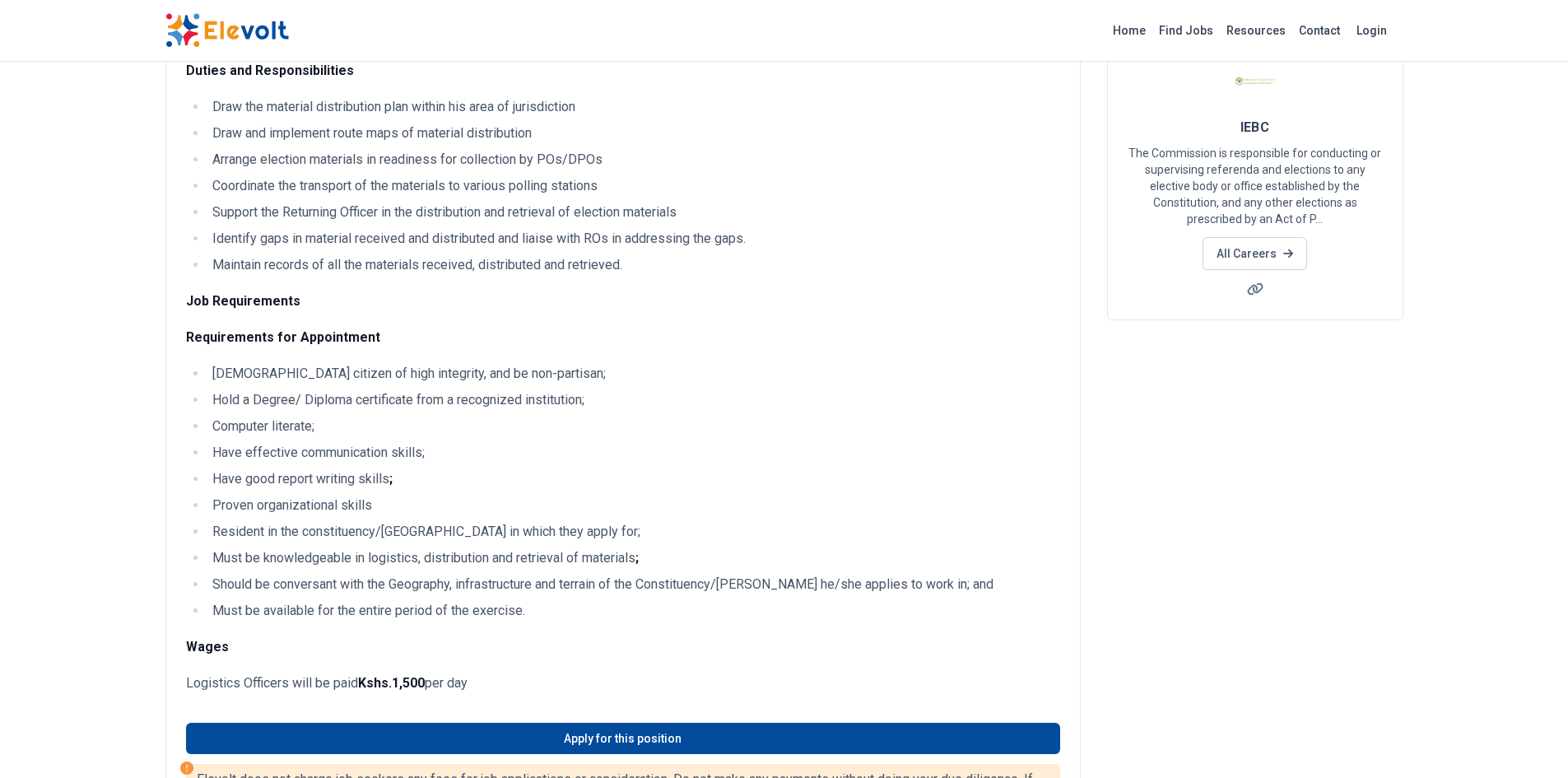
scroll to position [133, 0]
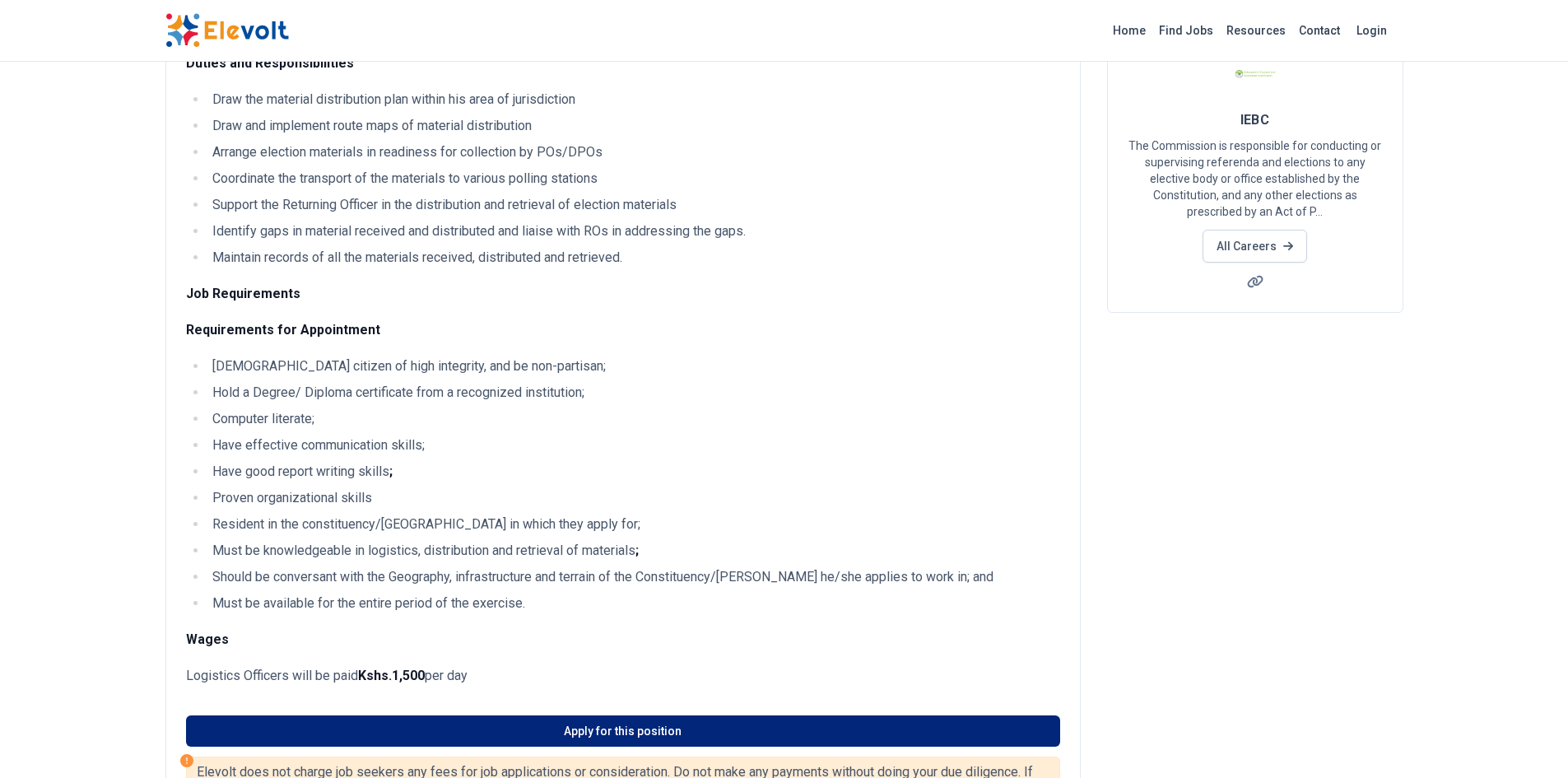
click at [612, 727] on link "Apply for this position" at bounding box center [623, 731] width 874 height 31
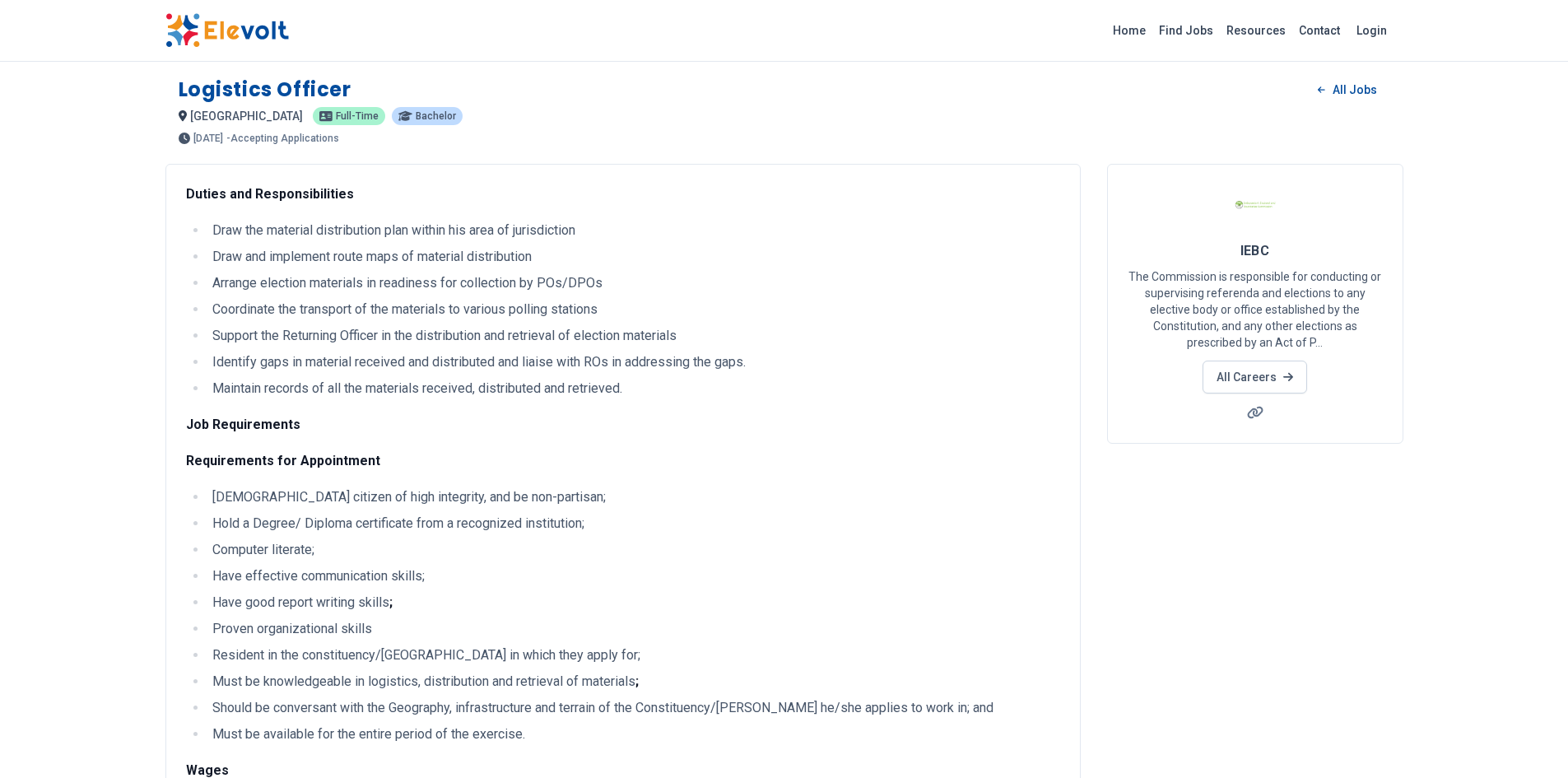
scroll to position [0, 0]
